Goal: Complete application form

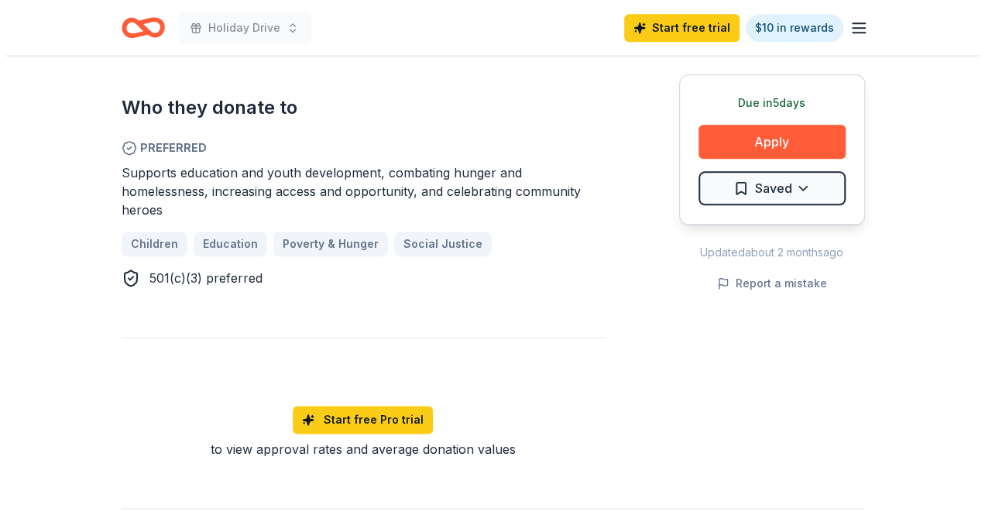
scroll to position [774, 0]
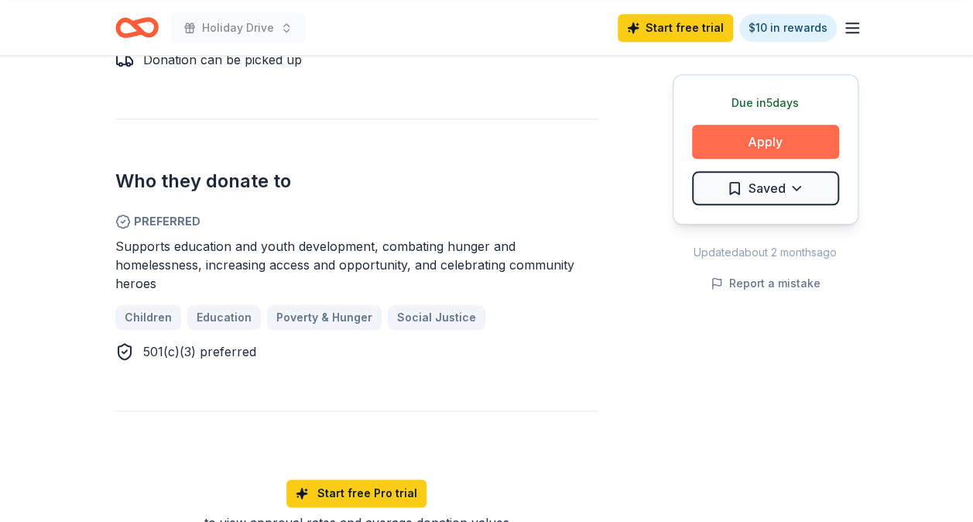
click at [784, 149] on button "Apply" at bounding box center [765, 142] width 147 height 34
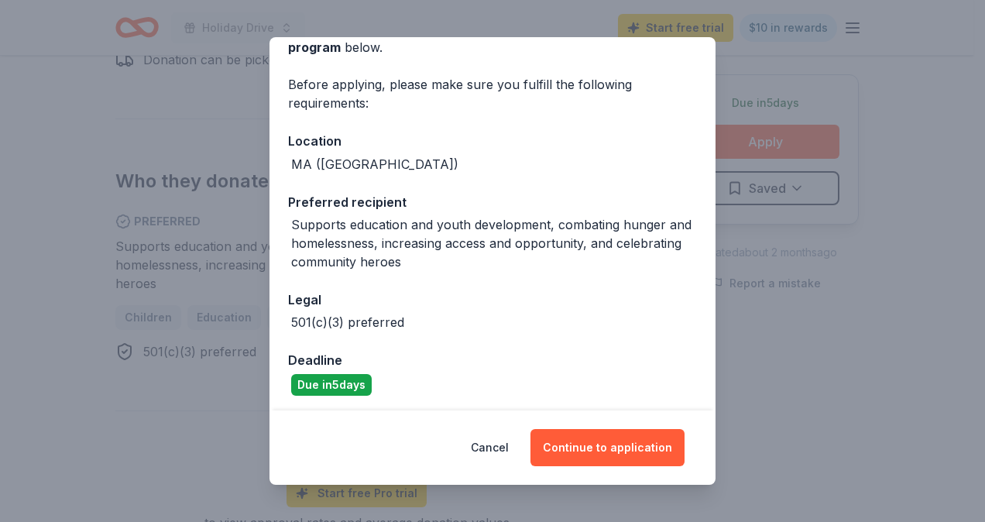
scroll to position [96, 0]
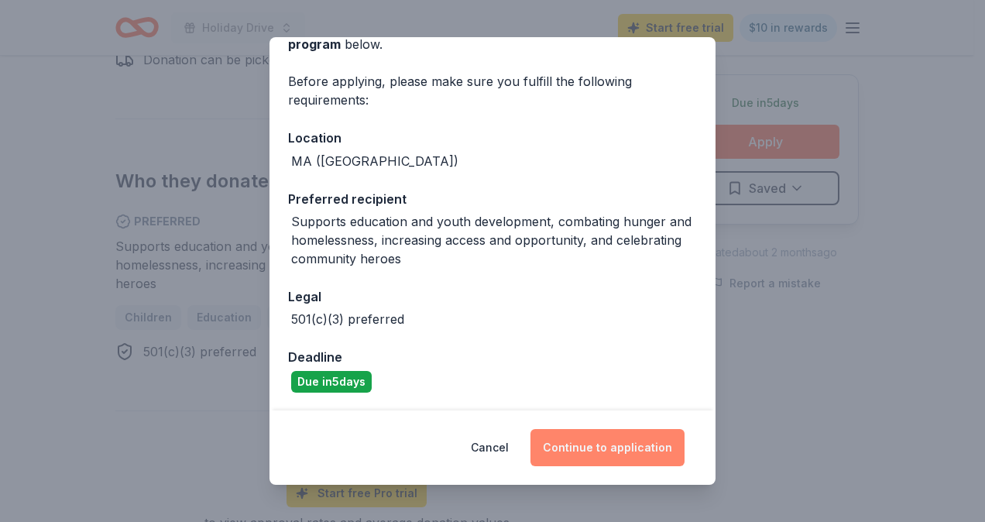
click at [644, 441] on button "Continue to application" at bounding box center [607, 447] width 154 height 37
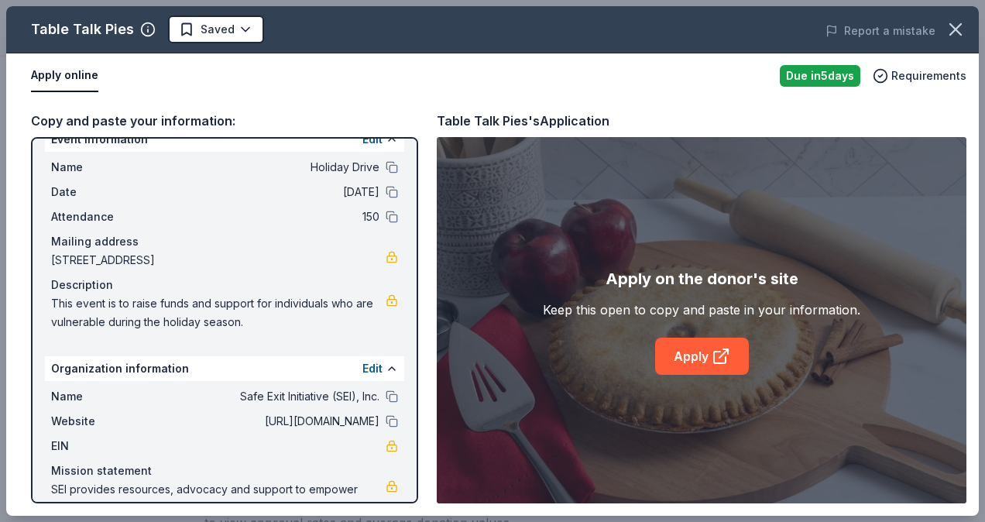
scroll to position [0, 0]
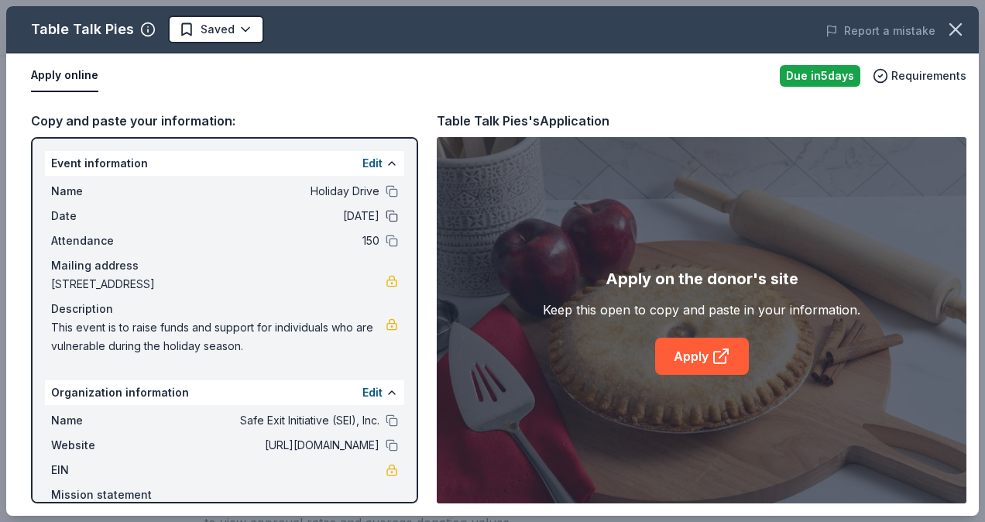
click at [386, 215] on button at bounding box center [392, 216] width 12 height 12
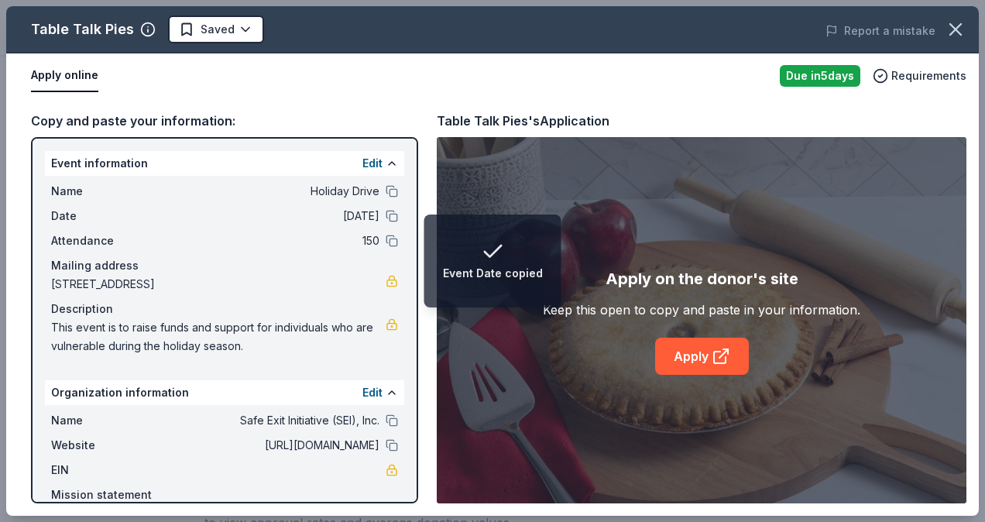
click at [348, 210] on span "[DATE]" at bounding box center [267, 216] width 225 height 19
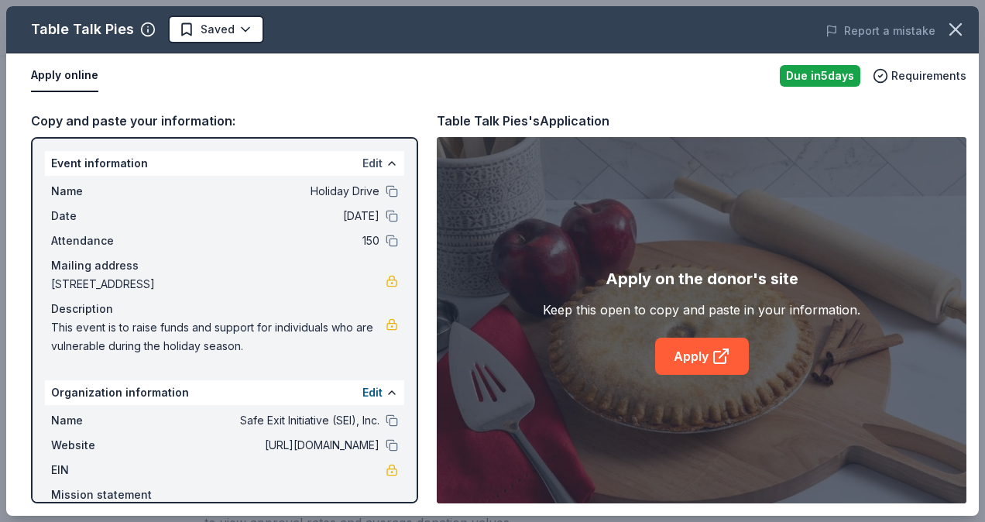
click at [362, 161] on button "Edit" at bounding box center [372, 163] width 20 height 19
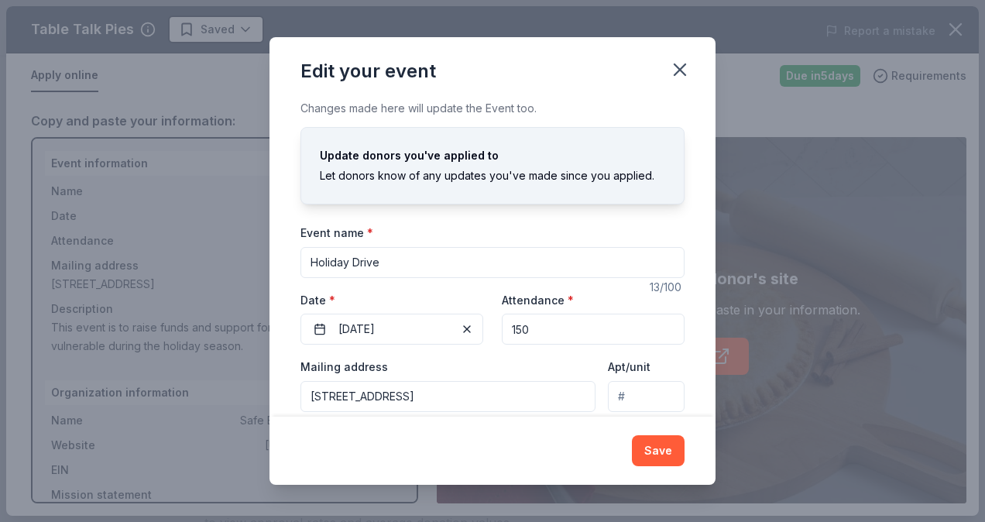
scroll to position [77, 0]
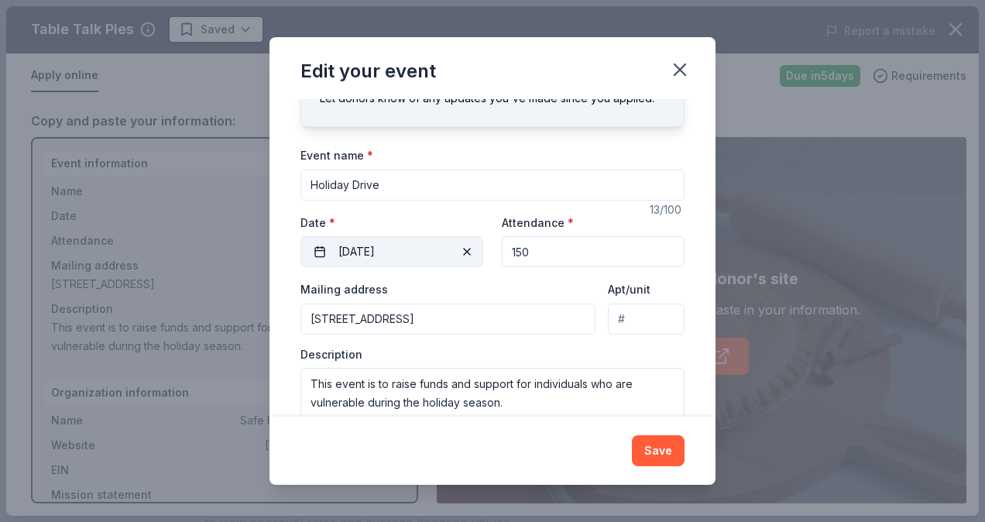
click at [398, 256] on button "[DATE]" at bounding box center [391, 251] width 183 height 31
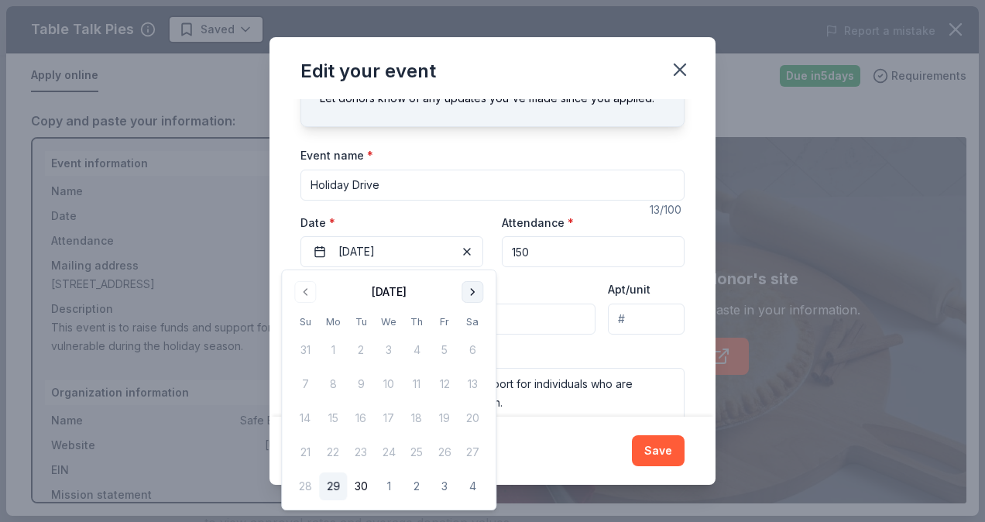
click at [472, 286] on button "Go to next month" at bounding box center [472, 292] width 22 height 22
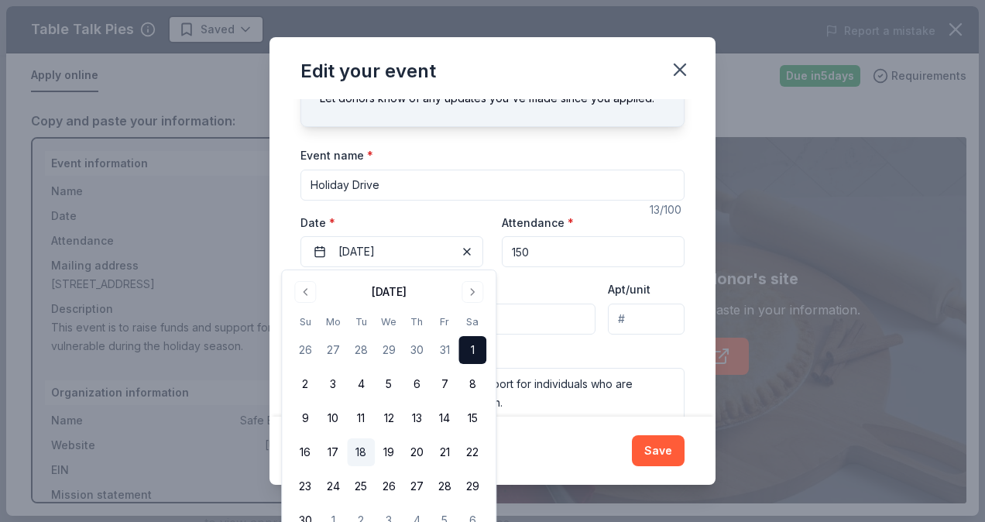
click at [360, 451] on button "18" at bounding box center [361, 452] width 28 height 28
click at [681, 266] on div "Changes made here will update the Event too. Update donors you've applied to Le…" at bounding box center [492, 257] width 446 height 317
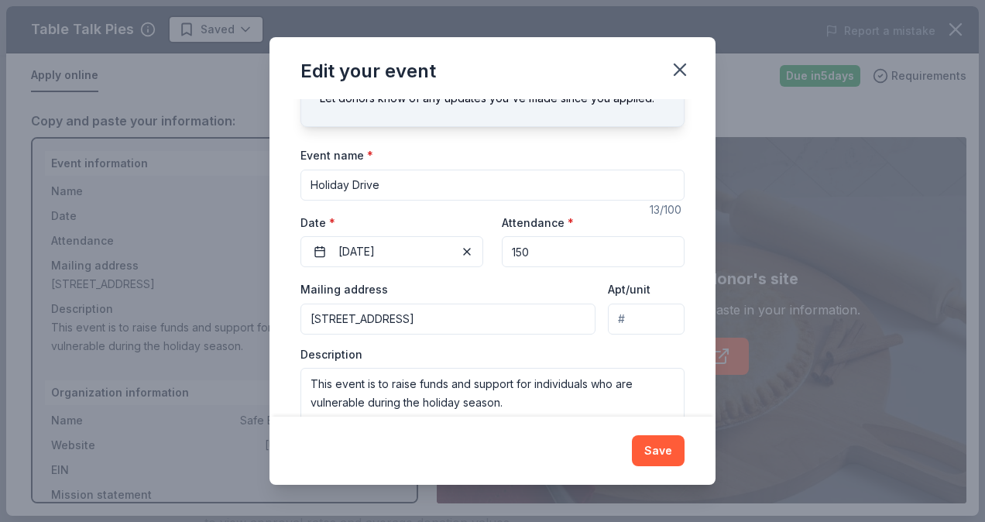
click at [533, 250] on input "150" at bounding box center [593, 251] width 183 height 31
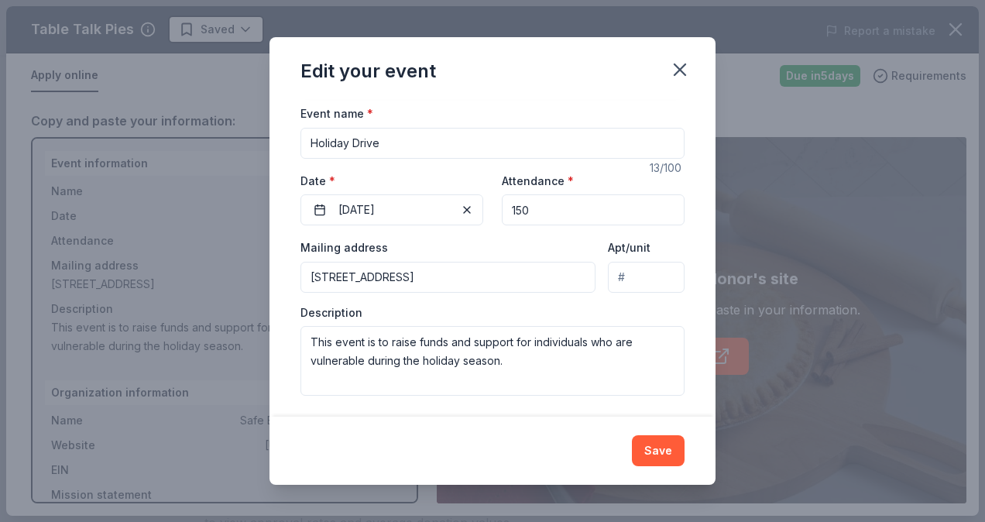
scroll to position [122, 0]
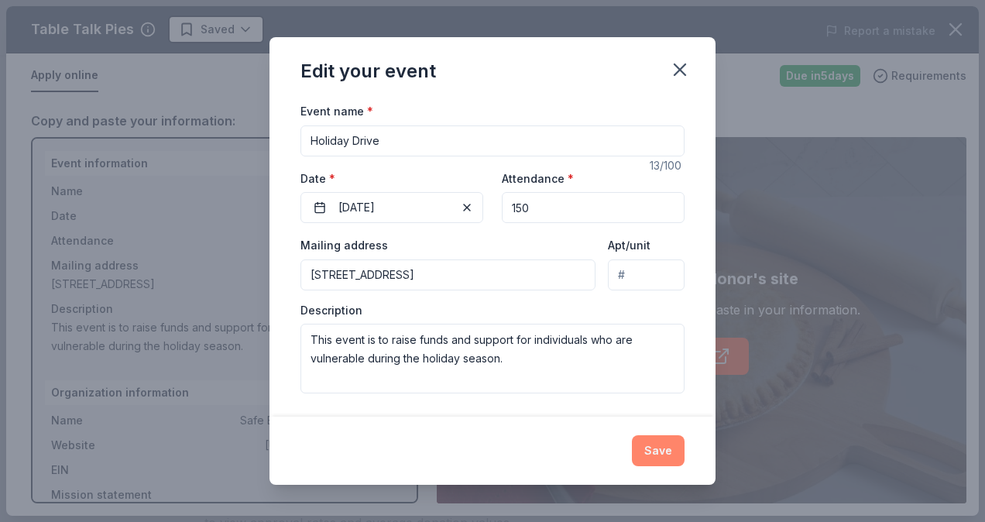
click at [674, 451] on button "Save" at bounding box center [658, 450] width 53 height 31
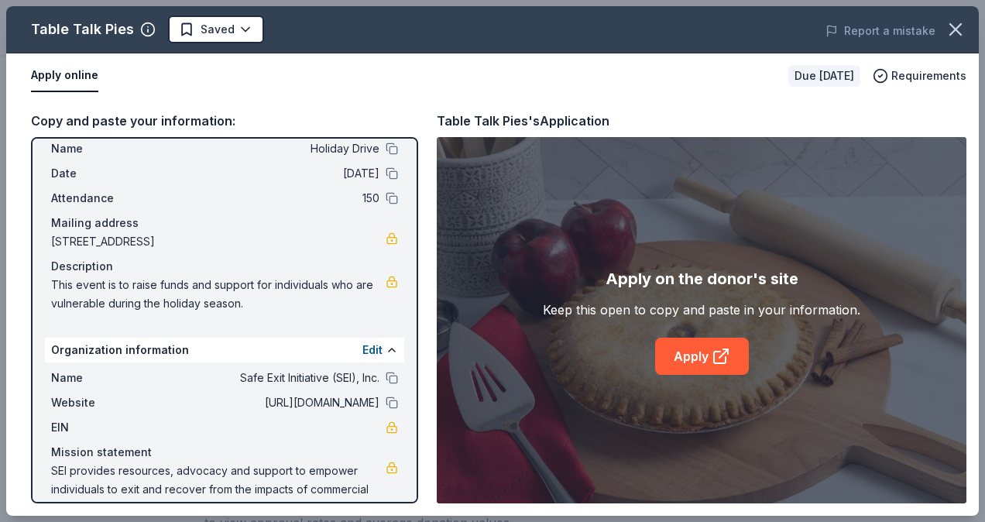
scroll to position [77, 0]
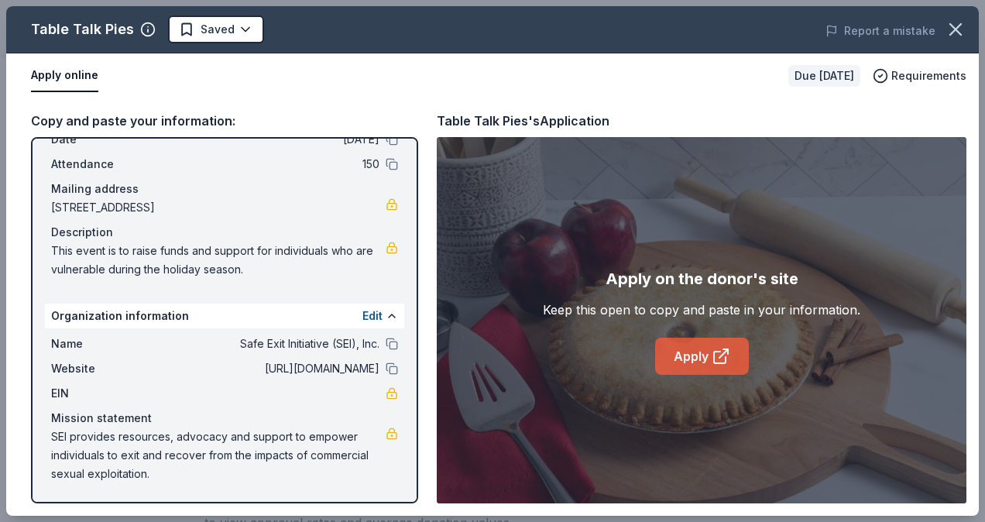
click at [700, 358] on link "Apply" at bounding box center [702, 356] width 94 height 37
